Goal: Transaction & Acquisition: Purchase product/service

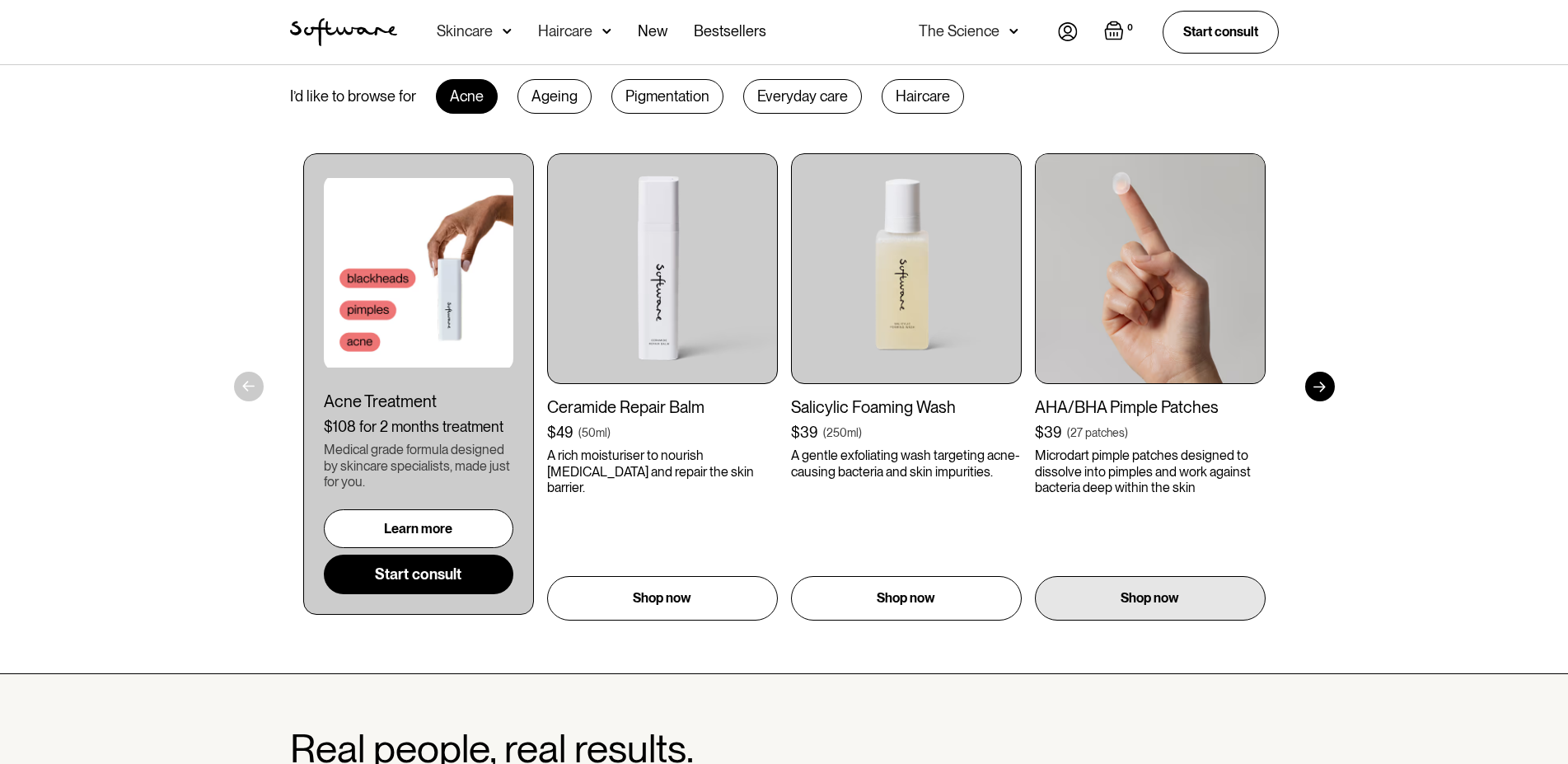
scroll to position [843, 0]
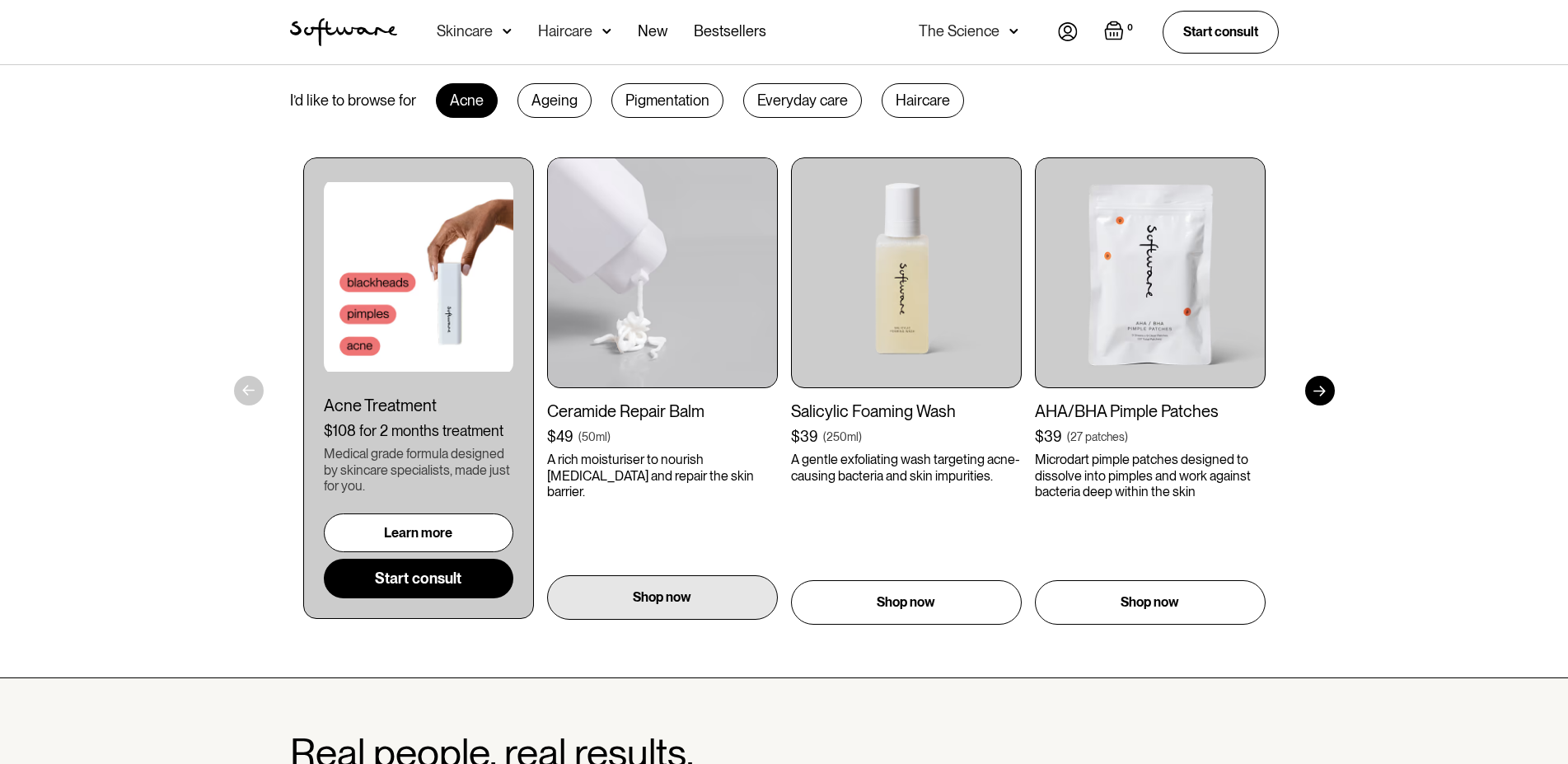
click at [650, 580] on p "Shop now" at bounding box center [663, 597] width 58 height 19
